Goal: Find specific page/section: Find specific page/section

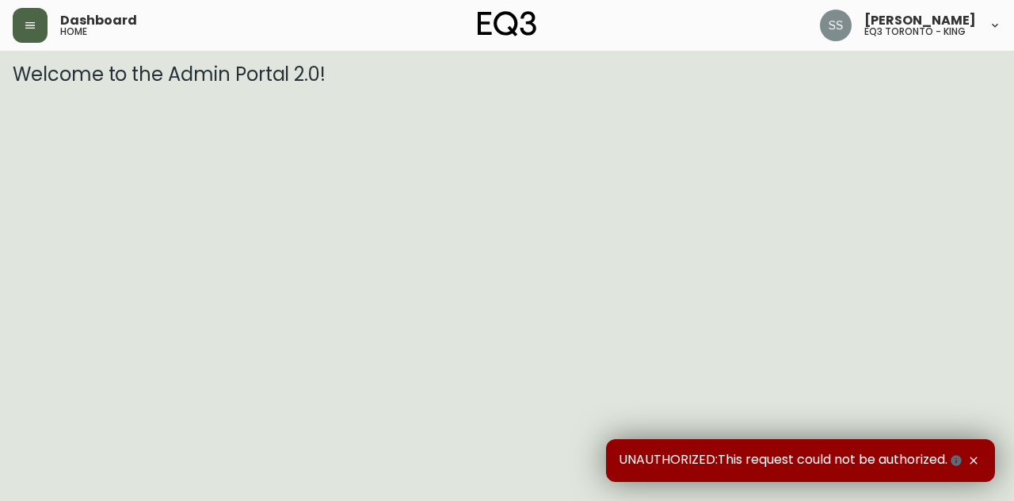
click at [32, 27] on icon "button" at bounding box center [30, 25] width 13 height 13
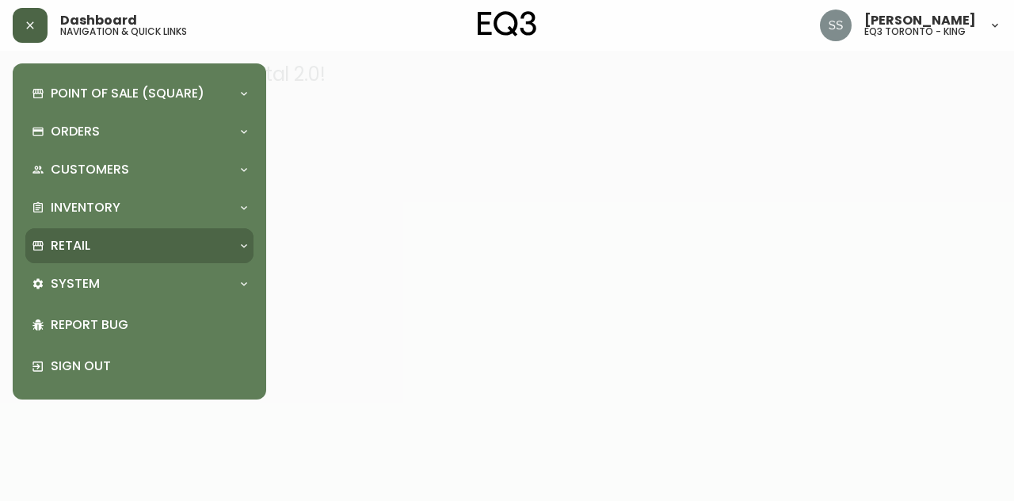
click at [147, 237] on div "Retail" at bounding box center [132, 245] width 200 height 17
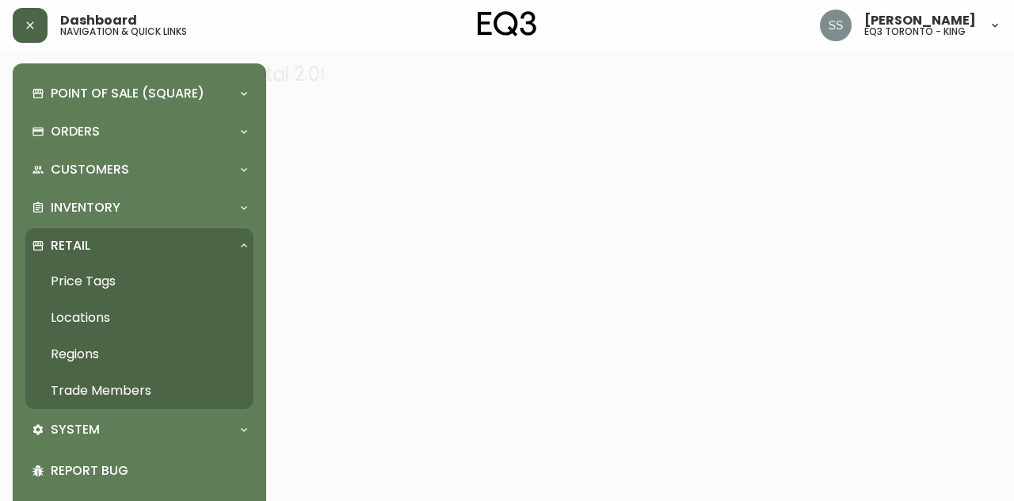
click at [151, 391] on link "Trade Members" at bounding box center [139, 390] width 228 height 36
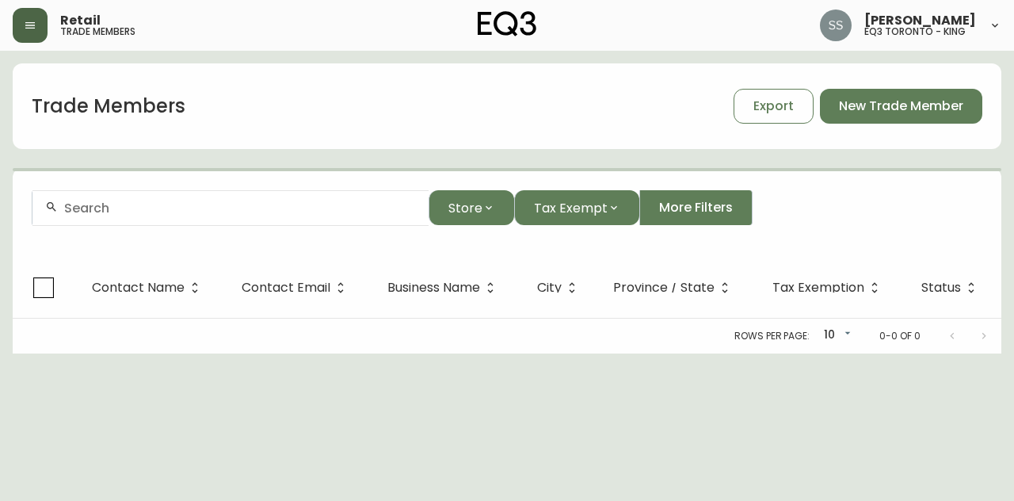
click at [315, 211] on input "text" at bounding box center [240, 207] width 352 height 15
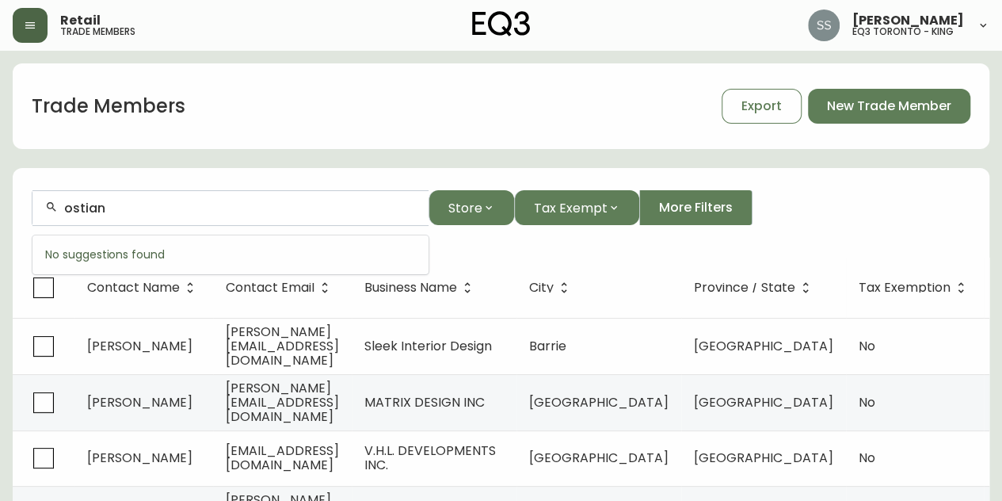
type input "ostian"
